Goal: Task Accomplishment & Management: Use online tool/utility

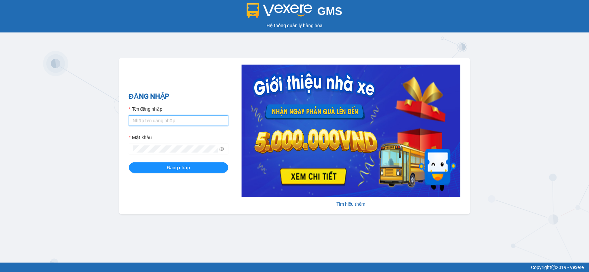
click at [169, 121] on input "Tên đăng nhập" at bounding box center [178, 120] width 99 height 11
type input "hanh.ducdat"
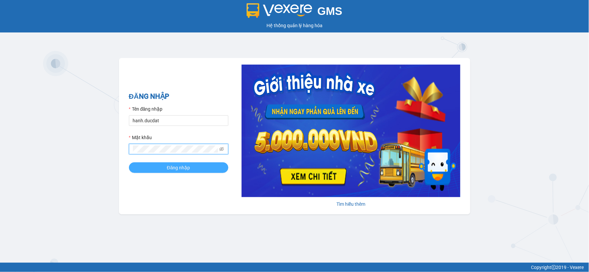
click at [174, 168] on span "Đăng nhập" at bounding box center [178, 167] width 23 height 7
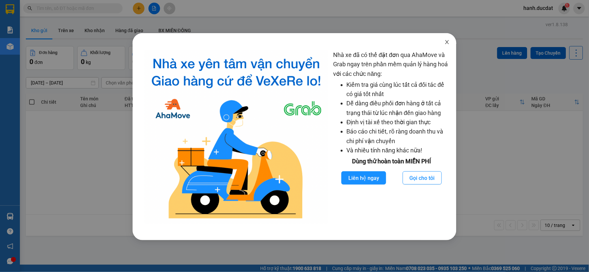
click at [448, 44] on icon "close" at bounding box center [447, 41] width 5 height 5
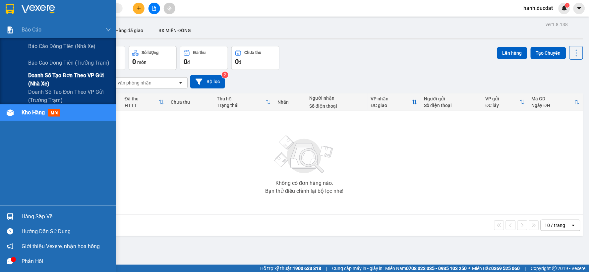
drag, startPoint x: 62, startPoint y: 74, endPoint x: 67, endPoint y: 78, distance: 6.6
click at [63, 75] on span "Doanh số tạo đơn theo VP gửi (nhà xe)" at bounding box center [69, 79] width 83 height 17
